Goal: Navigation & Orientation: Find specific page/section

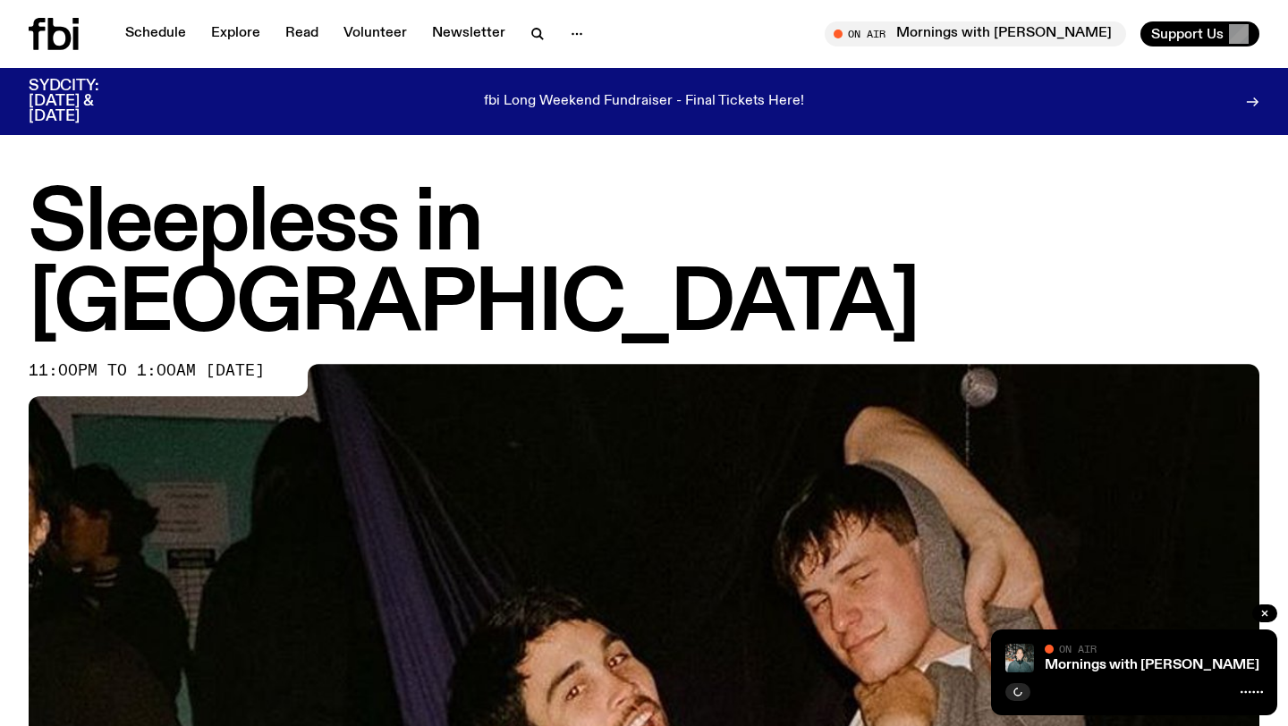
click at [155, 16] on div "Schedule Explore Read Volunteer Newsletter On Air Mornings with [PERSON_NAME] T…" at bounding box center [644, 34] width 1288 height 68
click at [158, 30] on link "Schedule" at bounding box center [155, 33] width 82 height 25
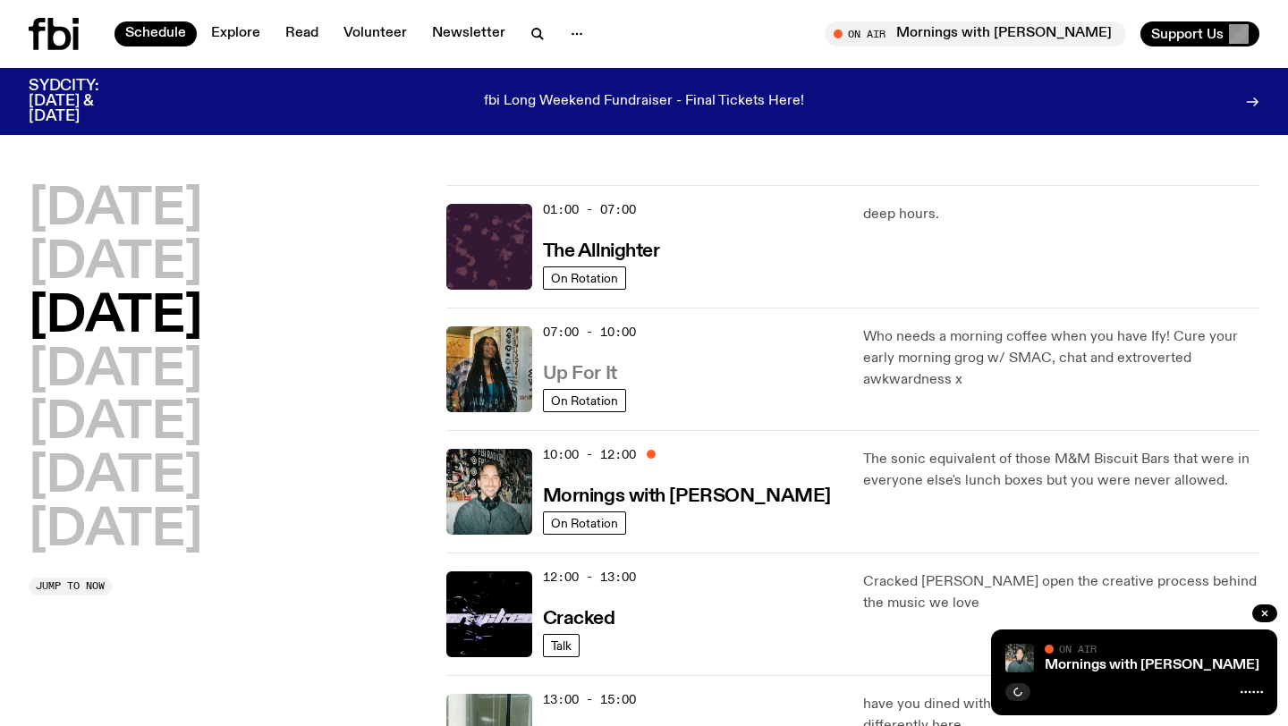
click at [596, 377] on h3 "Up For It" at bounding box center [580, 374] width 74 height 19
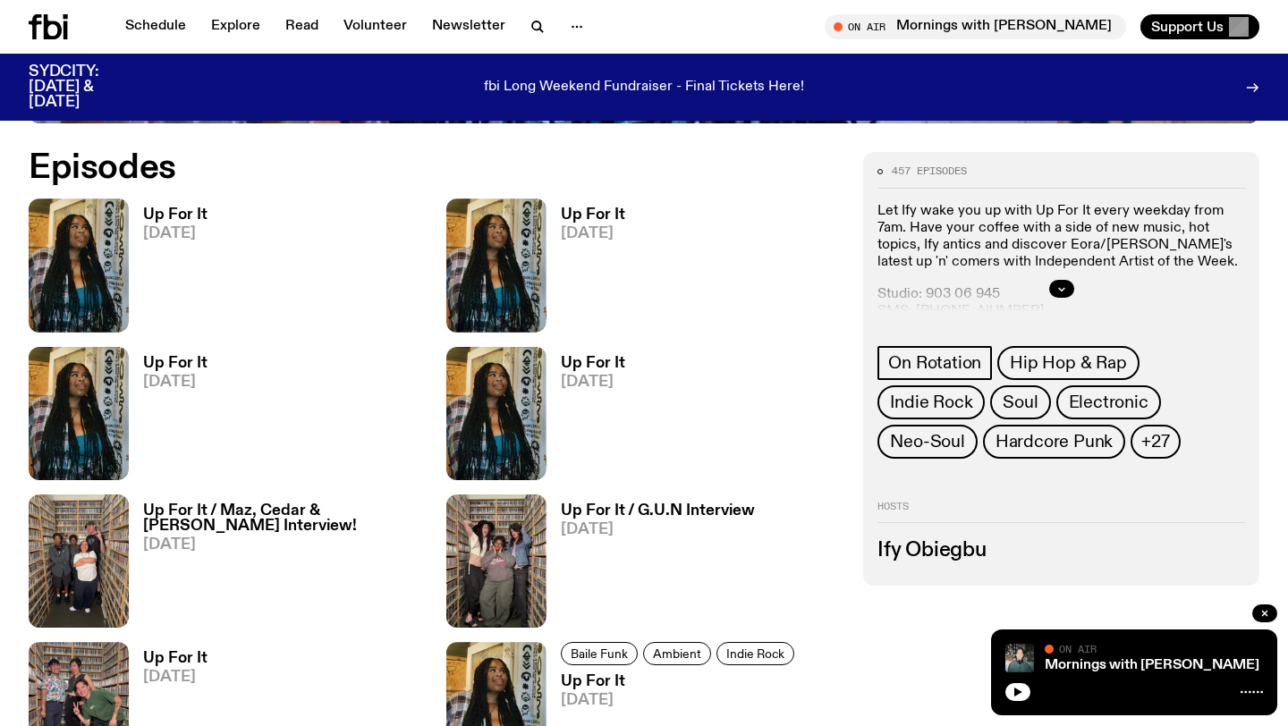
scroll to position [711, 0]
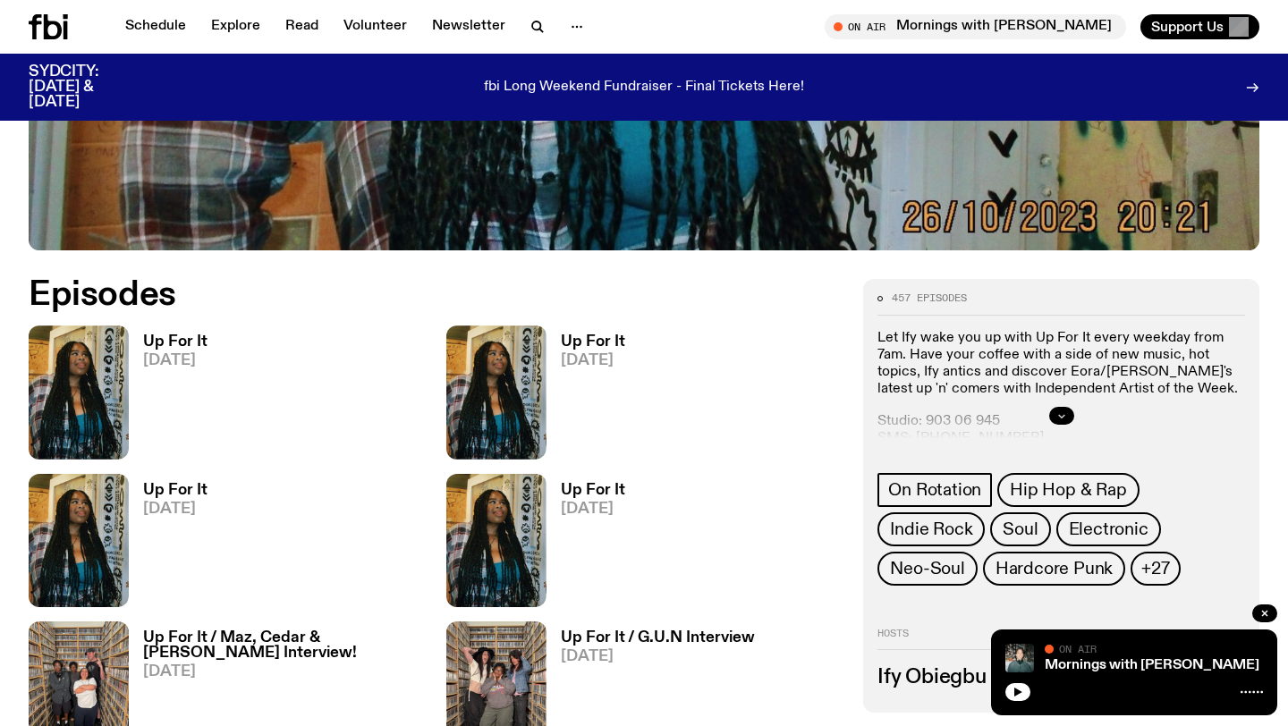
click at [1060, 414] on icon "button" at bounding box center [1061, 416] width 11 height 11
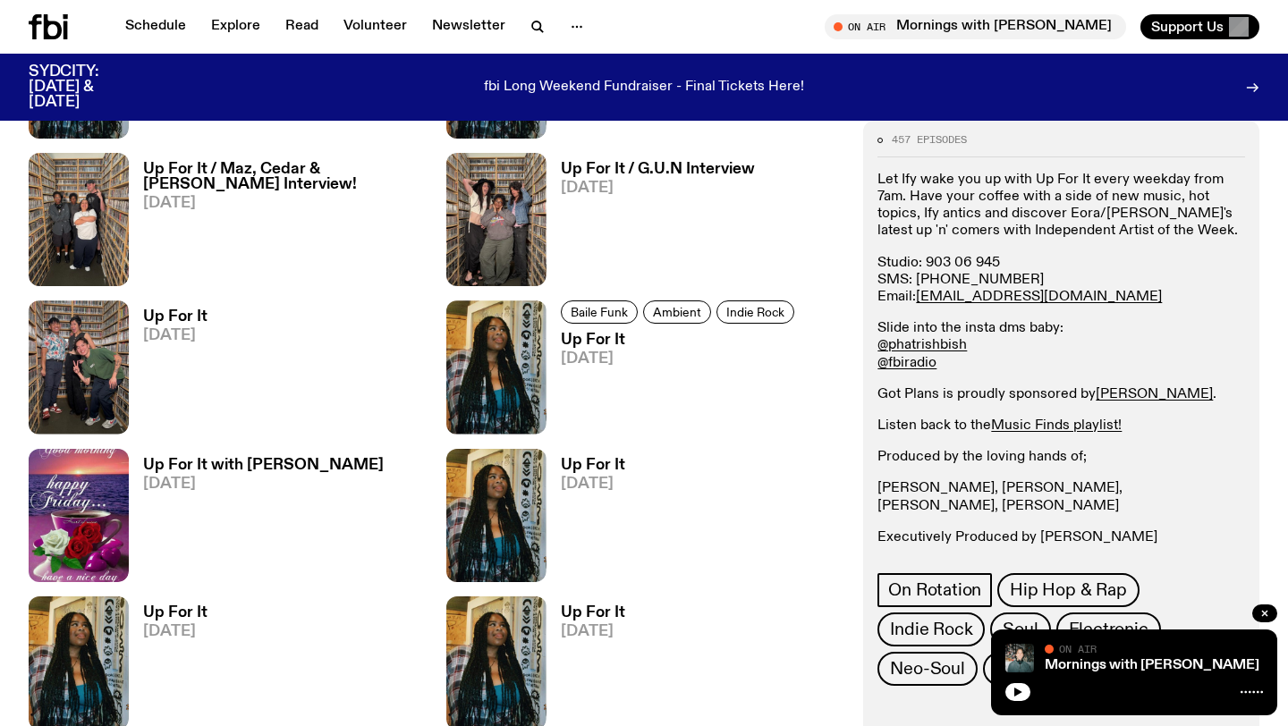
scroll to position [1194, 0]
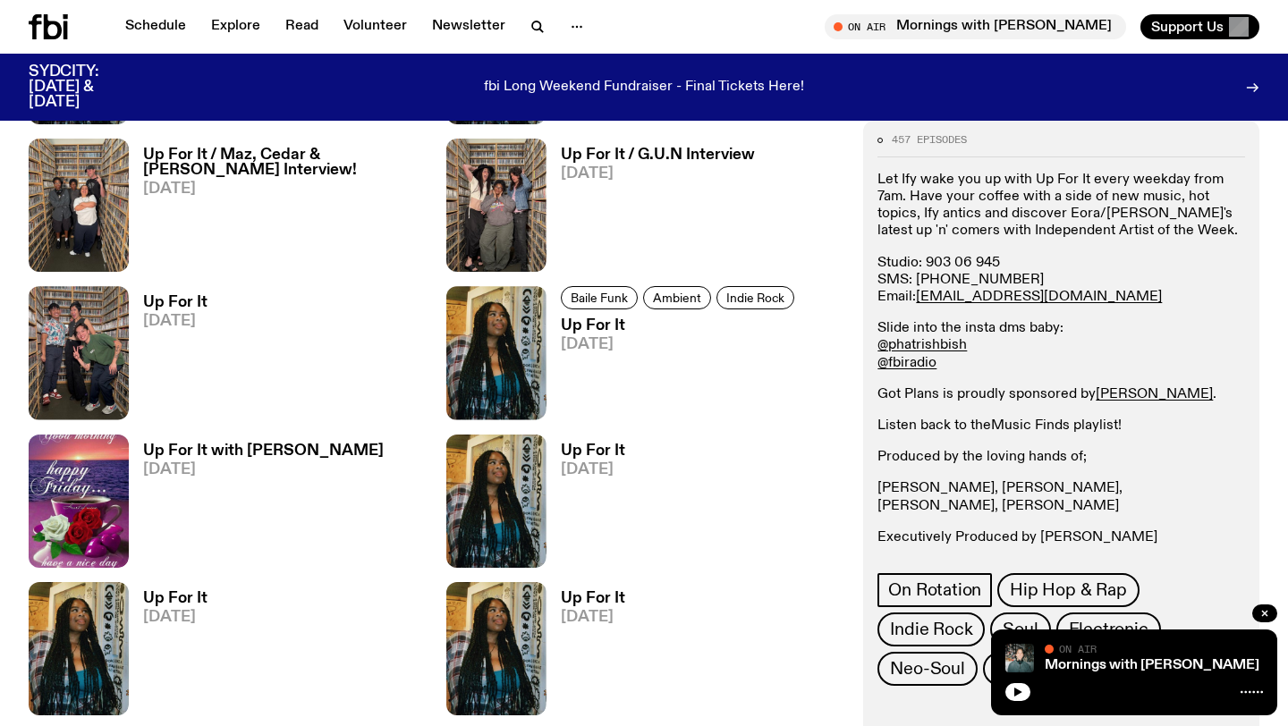
click at [1060, 425] on link "Music Finds playlist!" at bounding box center [1056, 426] width 131 height 14
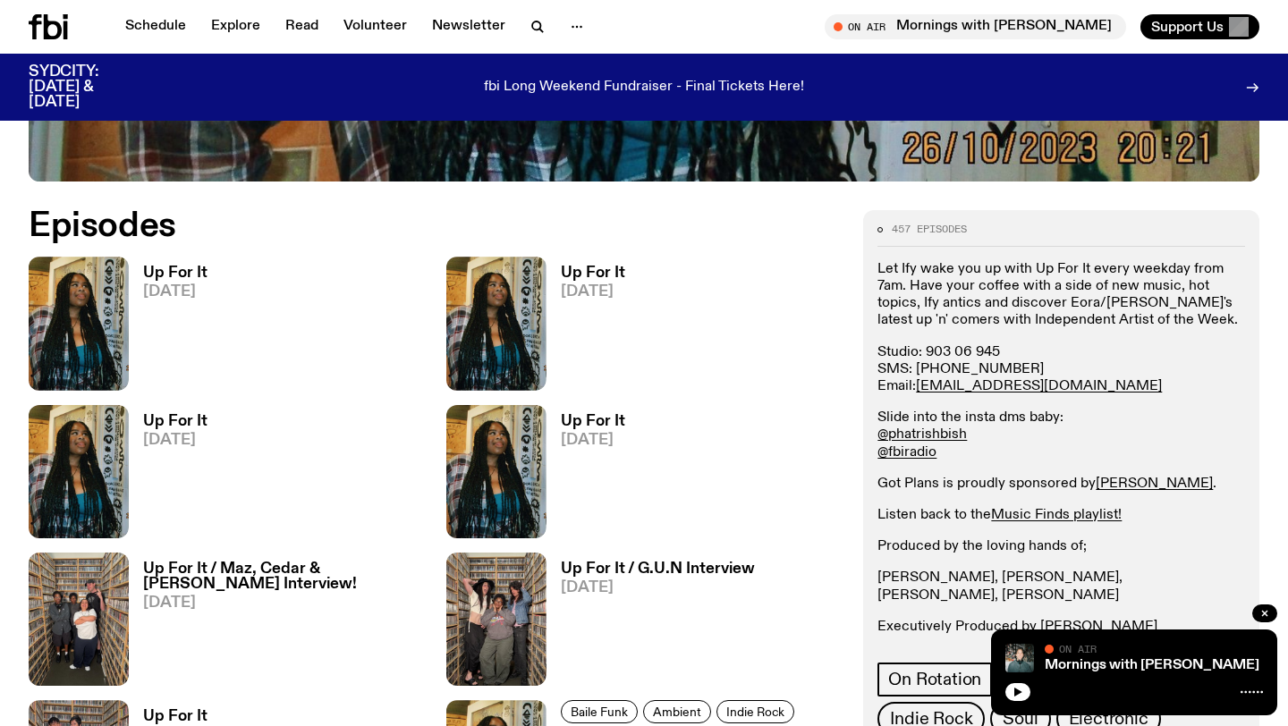
scroll to position [749, 0]
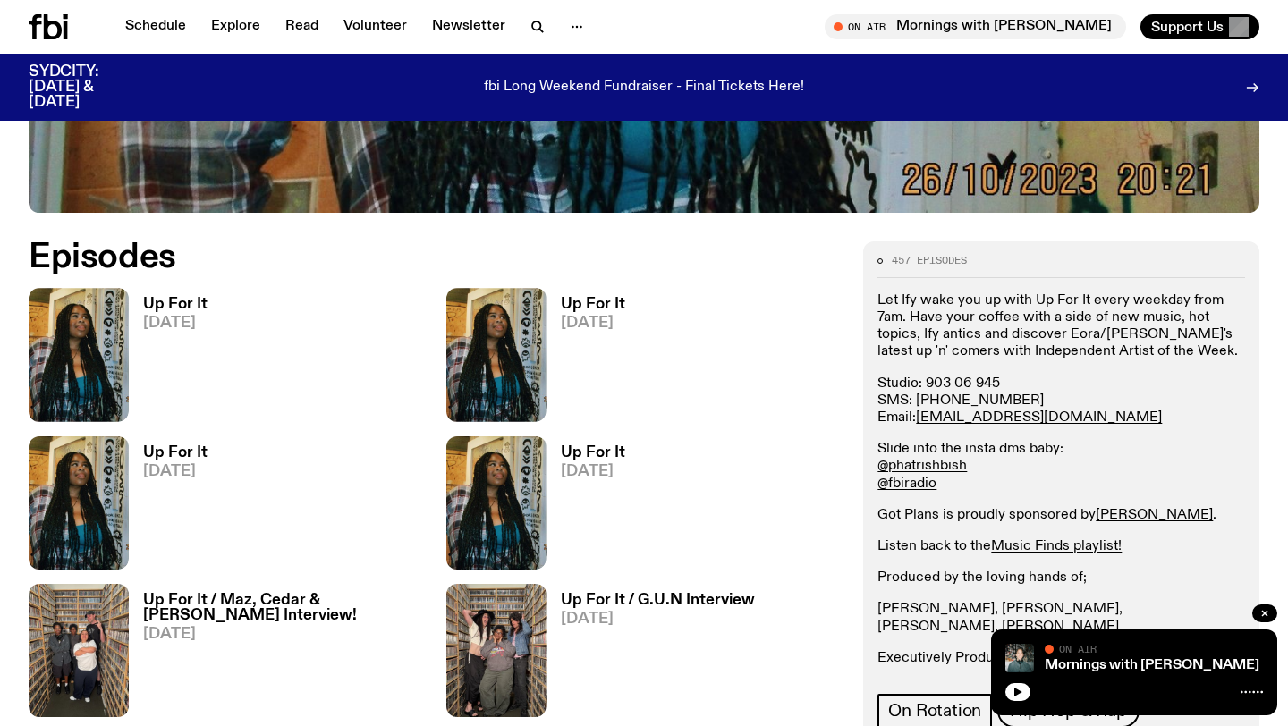
click at [198, 304] on h3 "Up For It" at bounding box center [175, 304] width 64 height 15
